Goal: Task Accomplishment & Management: Use online tool/utility

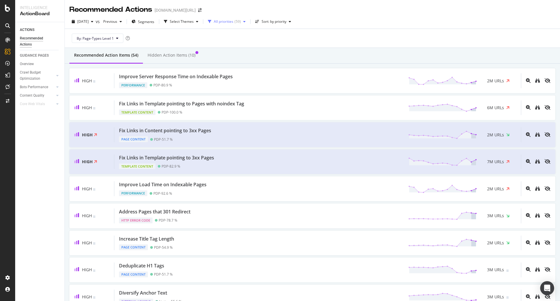
click at [241, 24] on div "All priorities ( 59 )" at bounding box center [227, 21] width 42 height 9
click at [233, 22] on div "All priorities" at bounding box center [224, 21] width 20 height 3
click at [283, 22] on div "Sort: by priority" at bounding box center [274, 21] width 25 height 3
click at [233, 20] on div "All priorities" at bounding box center [224, 21] width 20 height 3
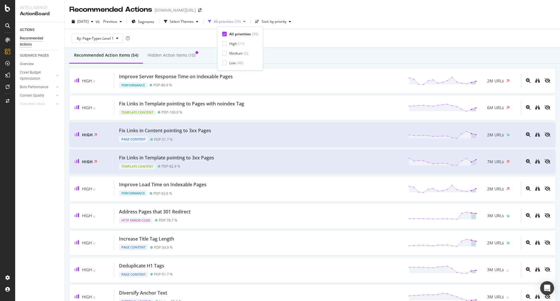
click at [233, 20] on div "All priorities" at bounding box center [224, 21] width 20 height 3
click at [194, 21] on div "Select Themes" at bounding box center [182, 21] width 24 height 3
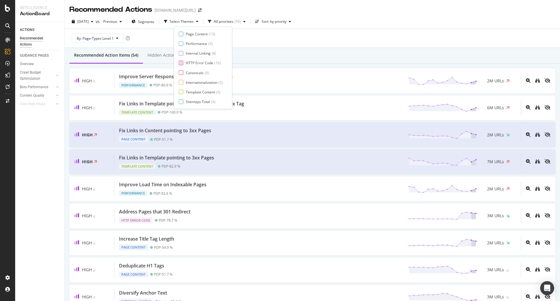
click at [202, 63] on div "HTTP Error Code" at bounding box center [199, 62] width 27 height 5
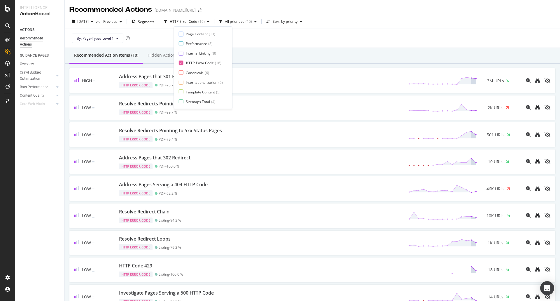
click at [66, 113] on div "High Address Pages that 301 Redirect HTTP Error Code PDP - 78.7 % 3M URLs Low R…" at bounding box center [312, 202] width 495 height 277
click at [174, 52] on div "Hidden Action Items (6)" at bounding box center [170, 55] width 45 height 6
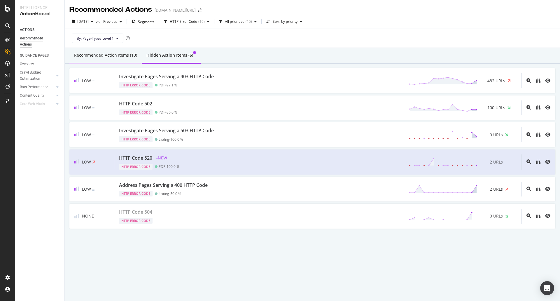
click at [97, 53] on div "Recommended Action Items (10)" at bounding box center [105, 55] width 63 height 6
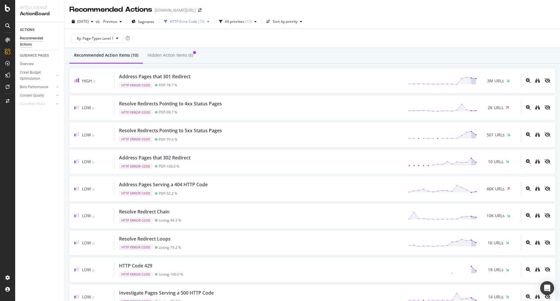
click at [197, 22] on div "HTTP Error Code" at bounding box center [183, 21] width 27 height 3
click at [194, 63] on div "HTTP Error Code" at bounding box center [200, 62] width 28 height 5
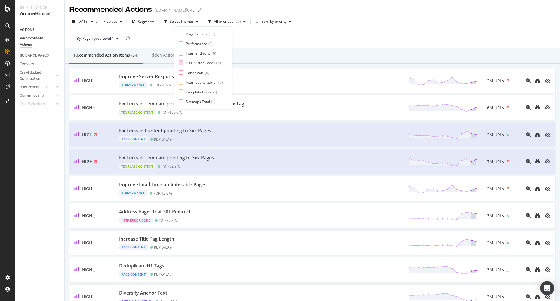
click at [182, 62] on div at bounding box center [181, 62] width 5 height 5
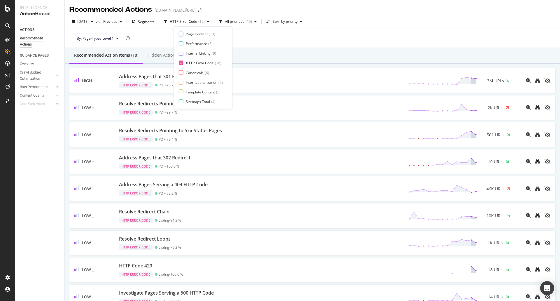
click at [182, 62] on div at bounding box center [181, 62] width 5 height 5
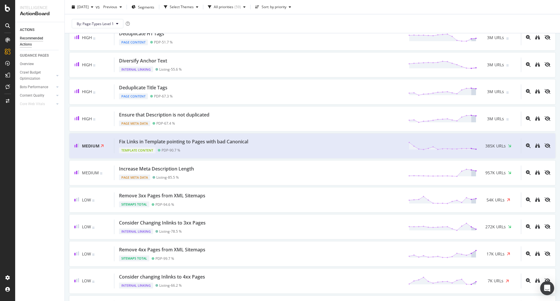
scroll to position [262, 0]
